Goal: Find specific page/section: Find specific page/section

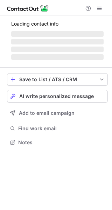
scroll to position [3, 3]
